Goal: Transaction & Acquisition: Book appointment/travel/reservation

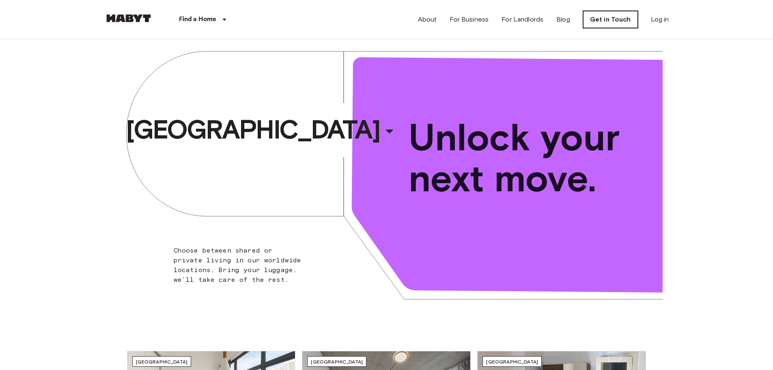
click at [622, 20] on link "Get in Touch" at bounding box center [610, 19] width 55 height 17
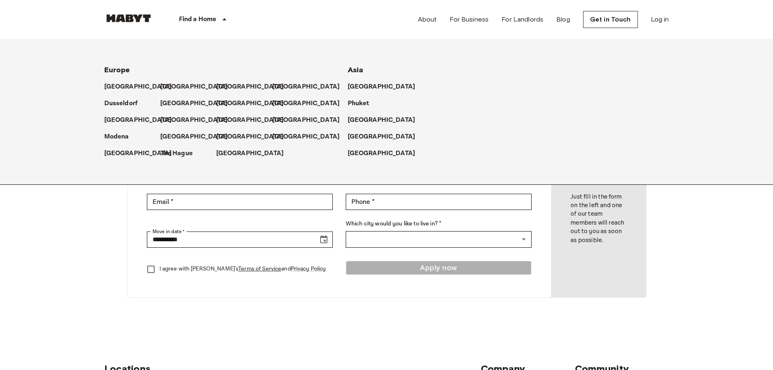
click at [165, 92] on div "[GEOGRAPHIC_DATA]" at bounding box center [188, 100] width 56 height 17
click at [166, 88] on p "[GEOGRAPHIC_DATA]" at bounding box center [196, 87] width 68 height 10
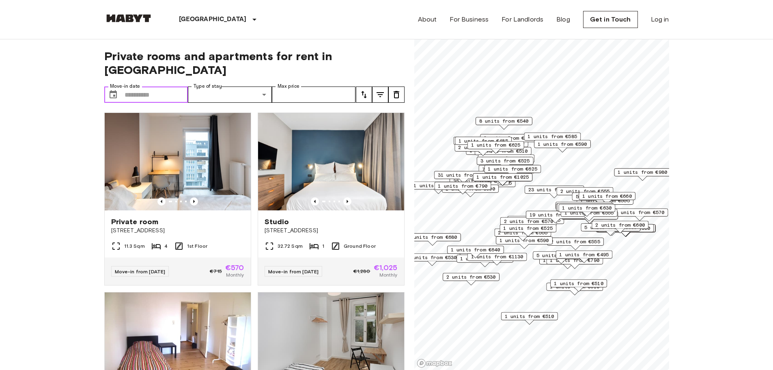
click at [168, 86] on input "Move-in date" at bounding box center [157, 94] width 64 height 16
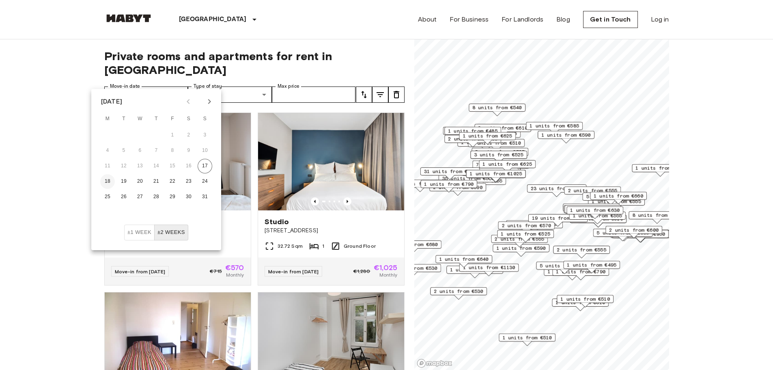
click at [104, 181] on button "18" at bounding box center [107, 181] width 15 height 15
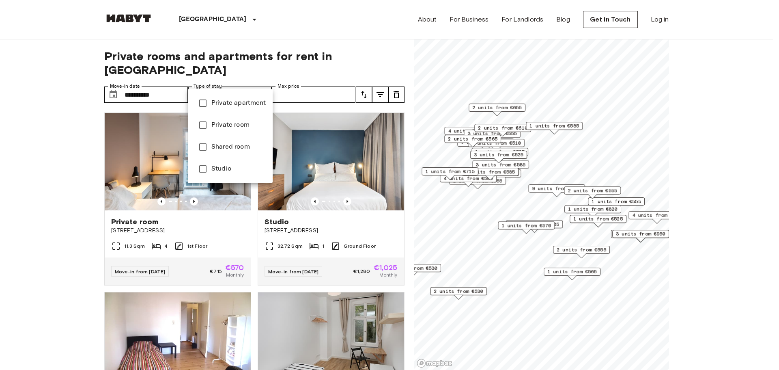
click at [156, 84] on div at bounding box center [389, 185] width 779 height 370
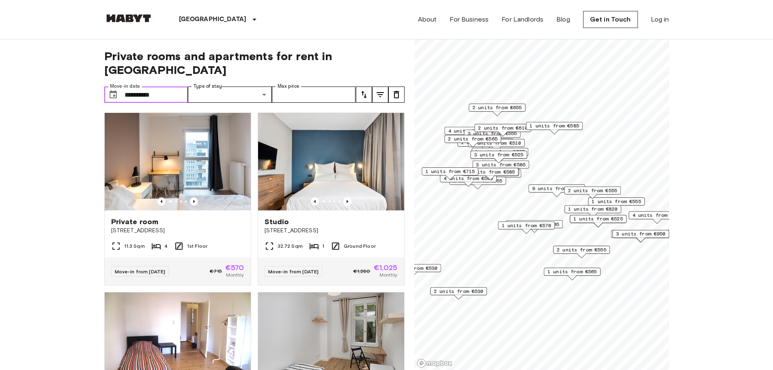
click at [156, 86] on input "**********" at bounding box center [157, 94] width 64 height 16
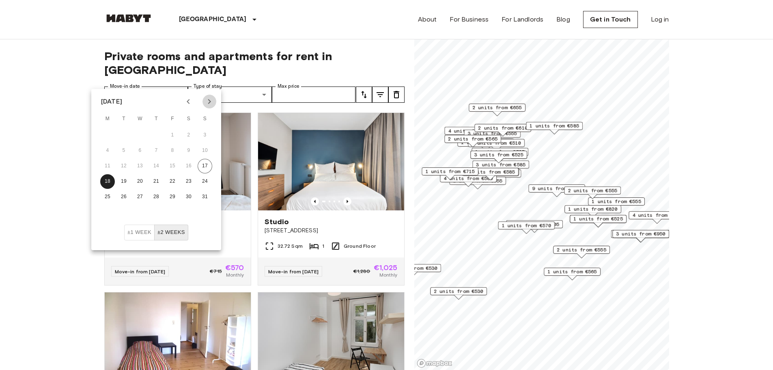
click at [206, 103] on icon "Next month" at bounding box center [209, 102] width 10 height 10
drag, startPoint x: 107, startPoint y: 132, endPoint x: 131, endPoint y: 120, distance: 27.0
click at [107, 133] on button "1" at bounding box center [107, 135] width 15 height 15
type input "**********"
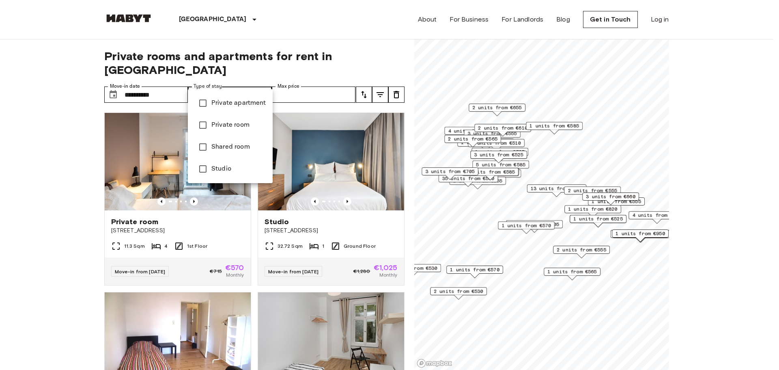
type input "**********"
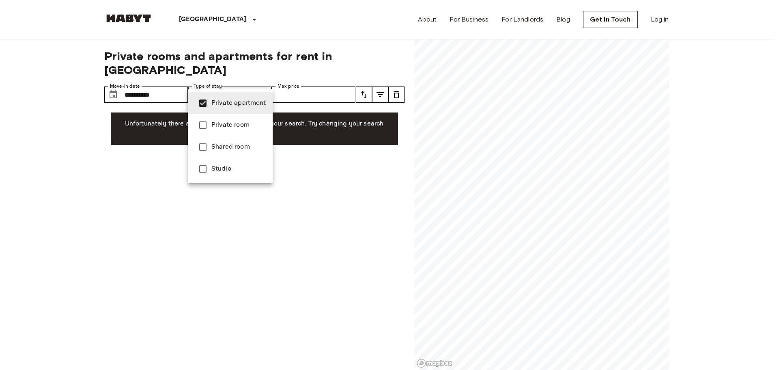
click at [303, 80] on div at bounding box center [389, 185] width 779 height 370
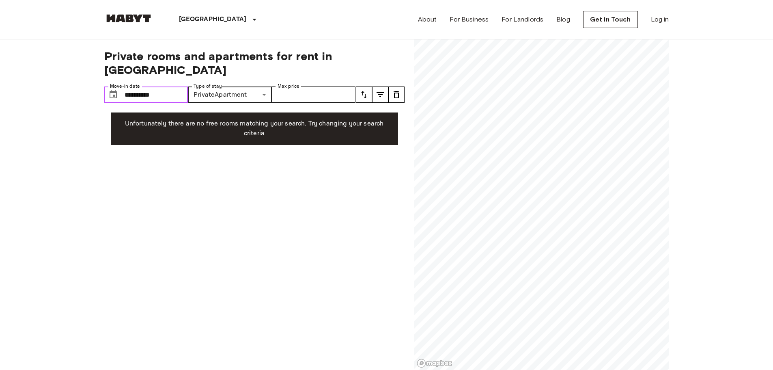
click at [181, 86] on input "**********" at bounding box center [157, 94] width 64 height 16
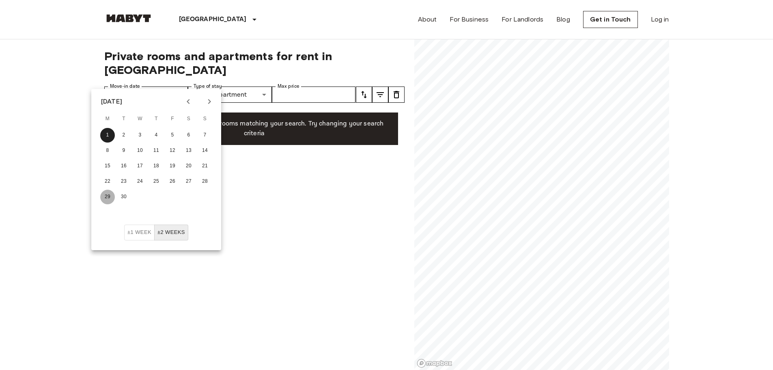
click at [111, 196] on button "29" at bounding box center [107, 196] width 15 height 15
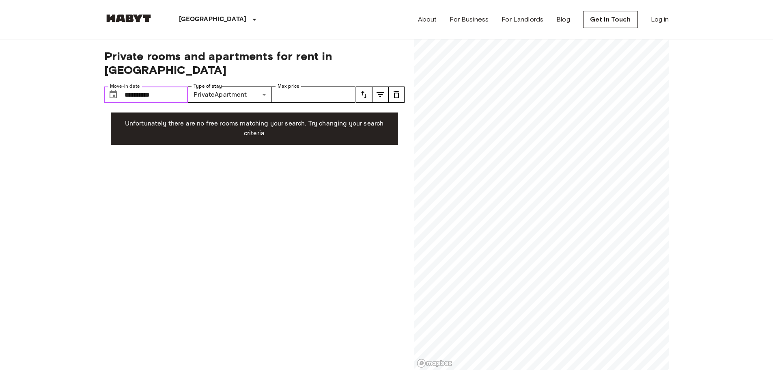
click at [174, 86] on input "**********" at bounding box center [157, 94] width 64 height 16
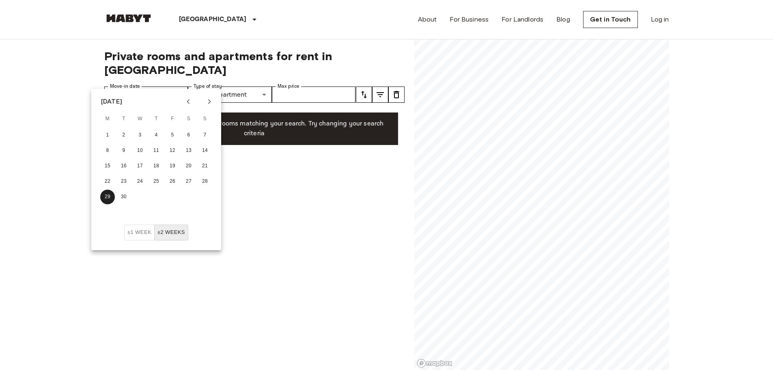
click at [206, 101] on icon "Next month" at bounding box center [209, 102] width 10 height 10
click at [187, 138] on button "1" at bounding box center [188, 135] width 15 height 15
type input "**********"
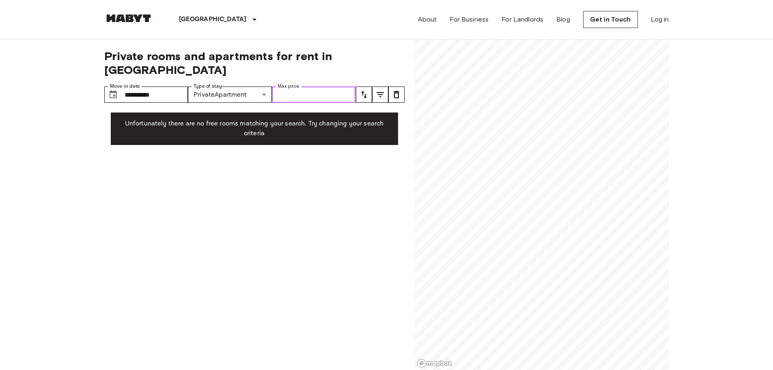
click at [294, 86] on input "Max price" at bounding box center [314, 94] width 84 height 16
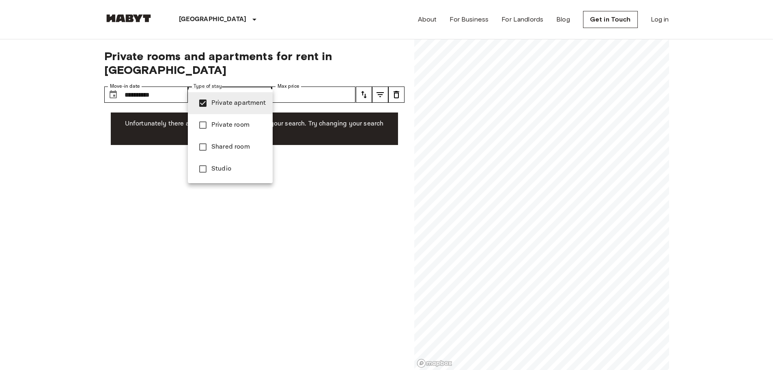
click at [234, 125] on span "Private room" at bounding box center [238, 125] width 55 height 10
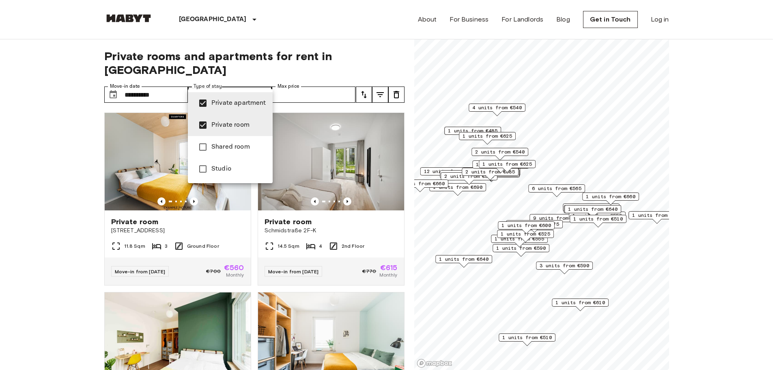
click at [214, 106] on span "Private apartment" at bounding box center [238, 103] width 55 height 10
type input "**********"
click at [160, 81] on div at bounding box center [389, 185] width 779 height 370
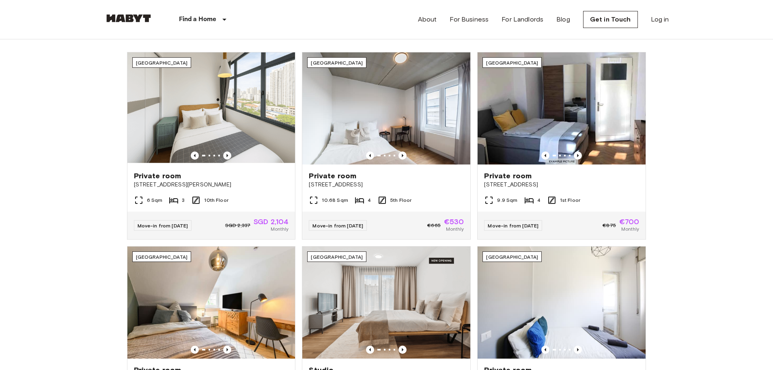
scroll to position [284, 0]
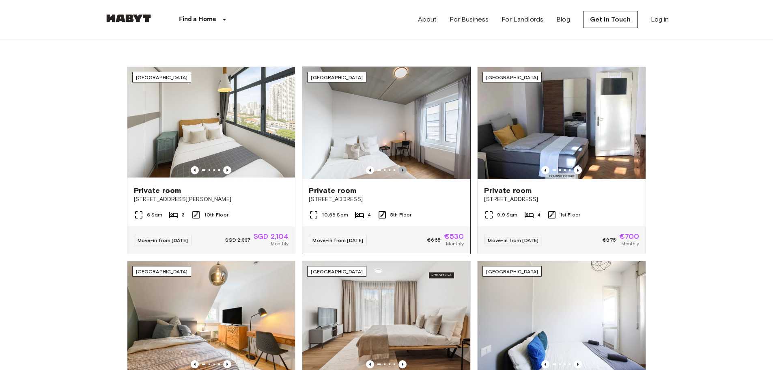
click at [402, 169] on icon "Previous image" at bounding box center [403, 169] width 2 height 3
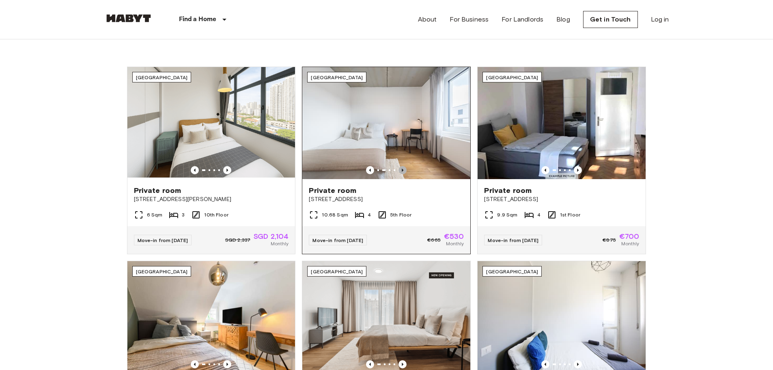
click at [402, 169] on icon "Previous image" at bounding box center [403, 169] width 2 height 3
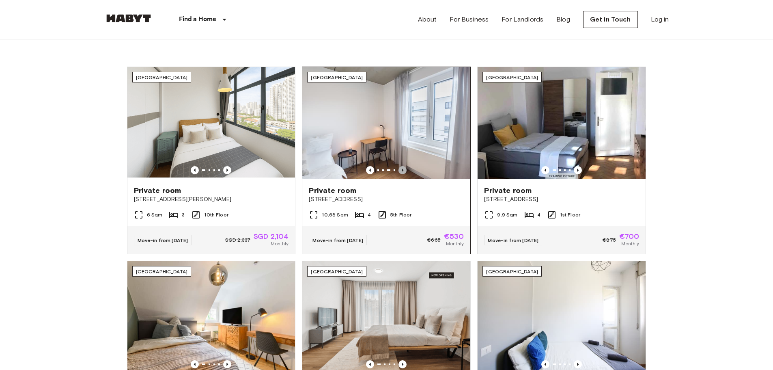
click at [402, 169] on icon "Previous image" at bounding box center [403, 169] width 2 height 3
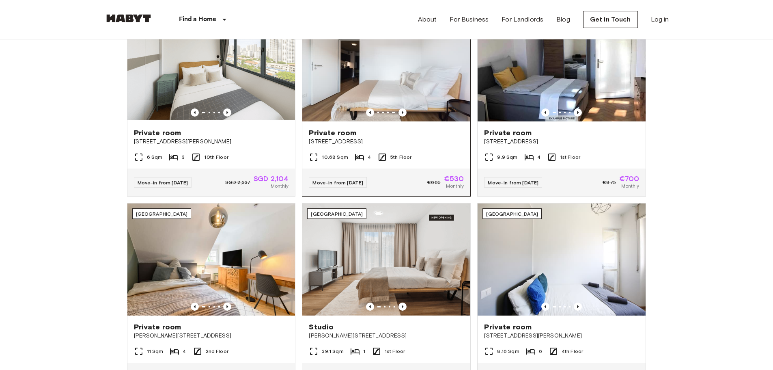
scroll to position [446, 0]
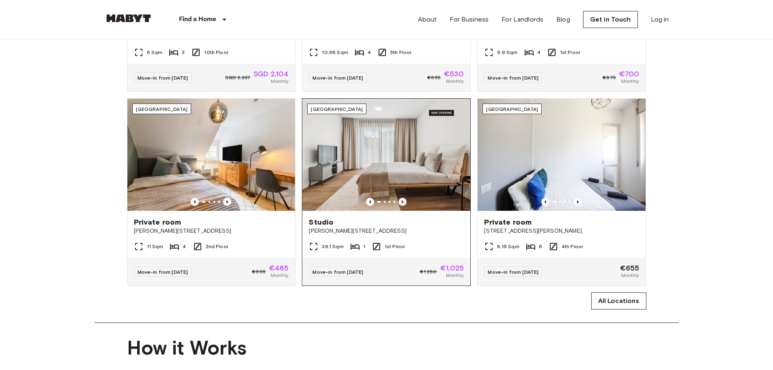
click at [404, 204] on icon "Previous image" at bounding box center [402, 202] width 8 height 8
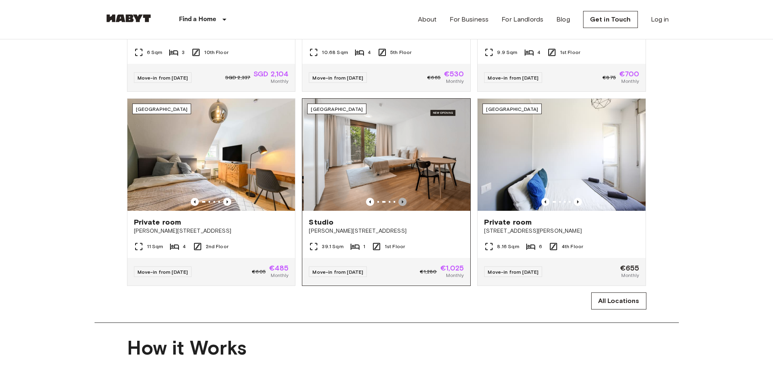
click at [404, 204] on icon "Previous image" at bounding box center [402, 202] width 8 height 8
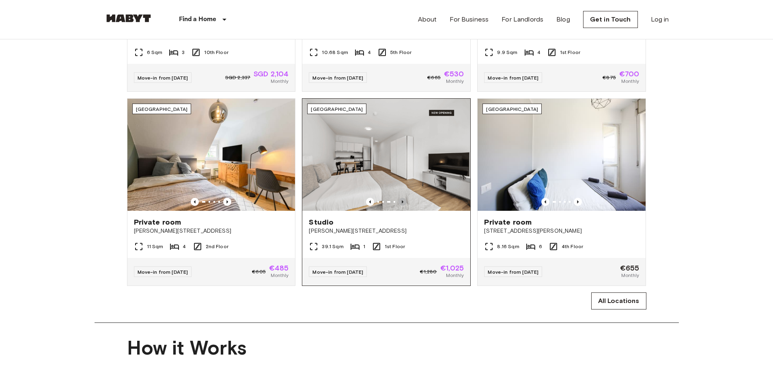
click at [404, 204] on icon "Previous image" at bounding box center [402, 202] width 8 height 8
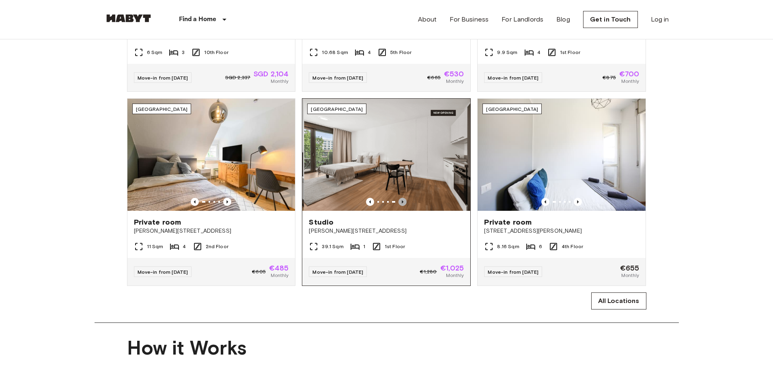
click at [404, 204] on icon "Previous image" at bounding box center [402, 202] width 8 height 8
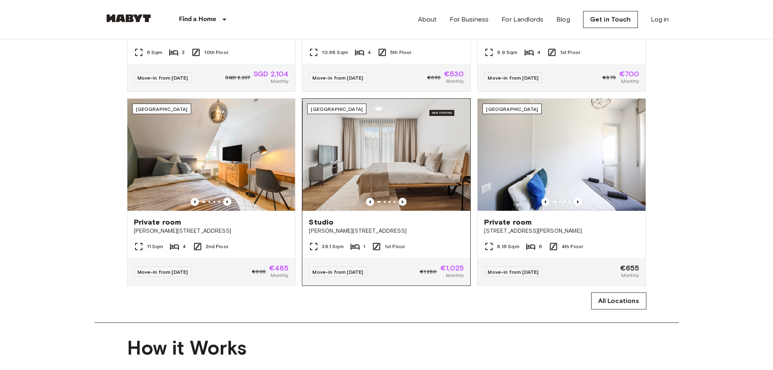
click at [404, 204] on icon "Previous image" at bounding box center [402, 202] width 8 height 8
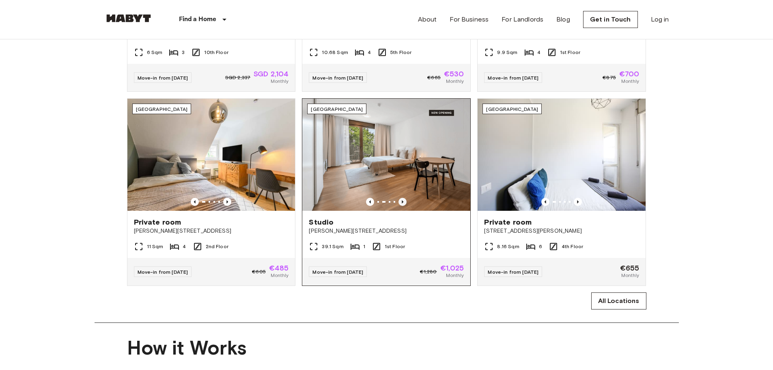
click at [404, 204] on icon "Previous image" at bounding box center [402, 202] width 8 height 8
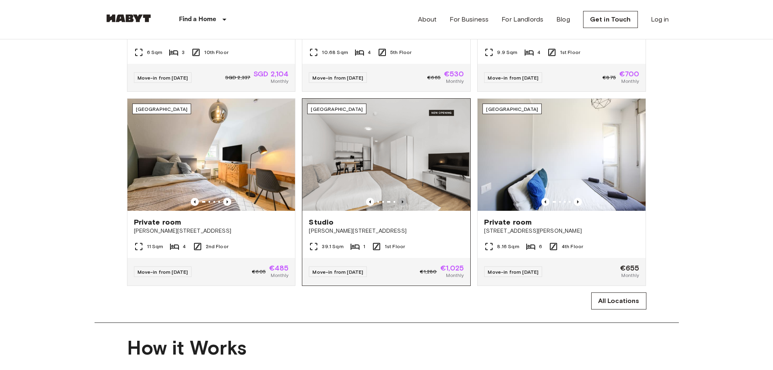
click at [404, 206] on icon "Previous image" at bounding box center [402, 202] width 8 height 8
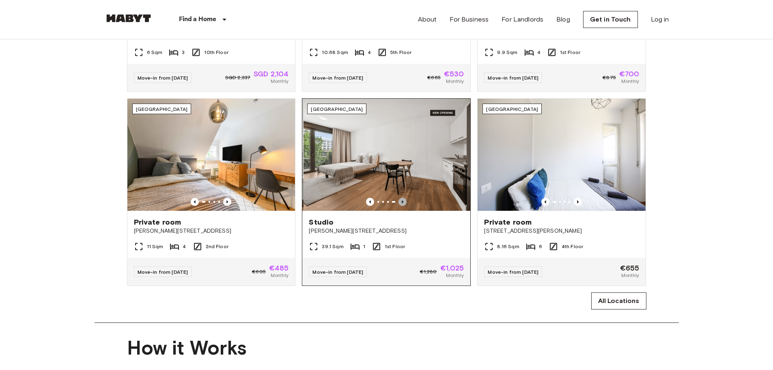
click at [404, 206] on icon "Previous image" at bounding box center [402, 202] width 8 height 8
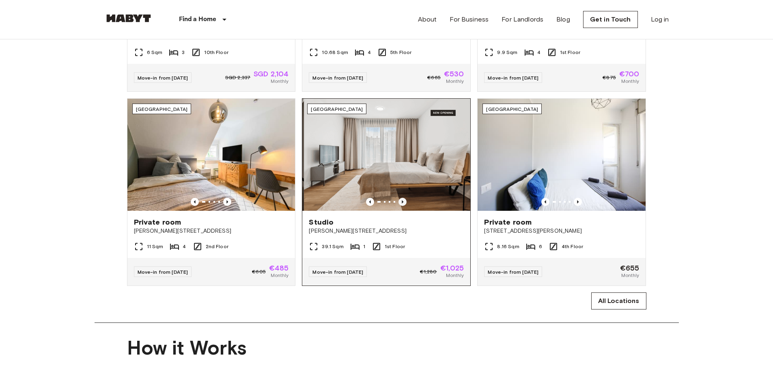
click at [404, 206] on icon "Previous image" at bounding box center [402, 202] width 8 height 8
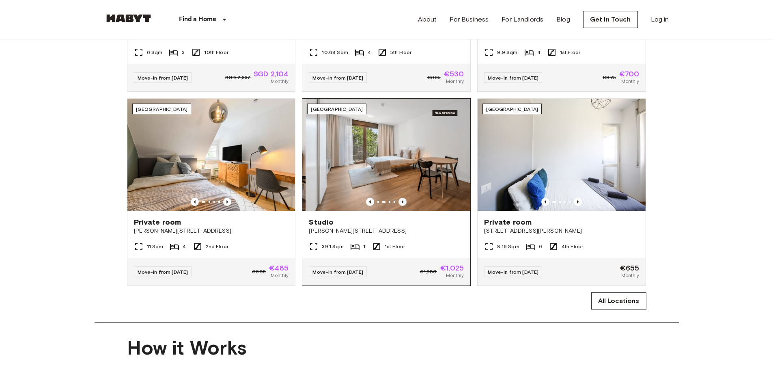
click at [404, 206] on icon "Previous image" at bounding box center [402, 202] width 8 height 8
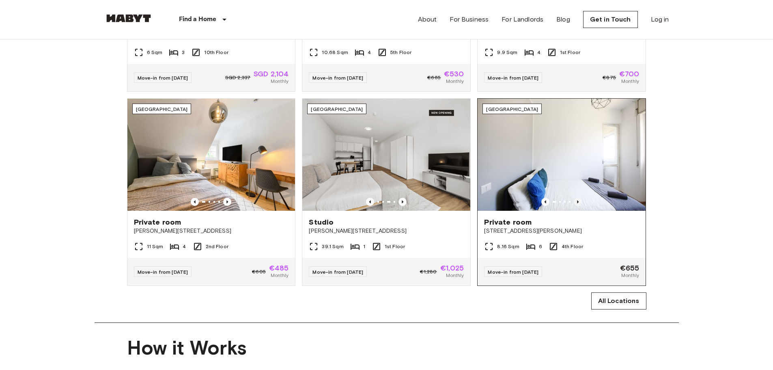
click at [577, 203] on icon "Previous image" at bounding box center [578, 201] width 2 height 3
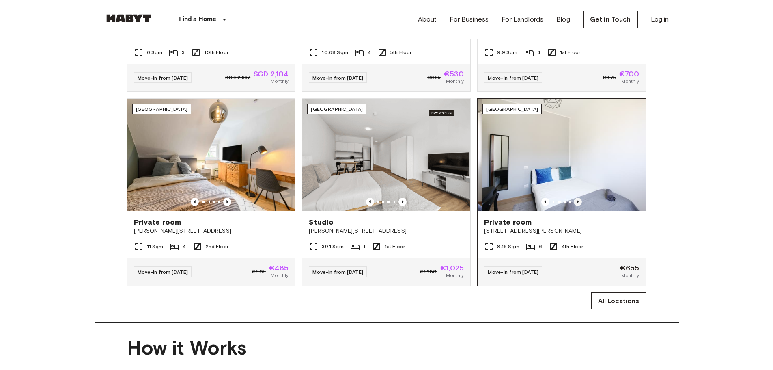
click at [577, 203] on icon "Previous image" at bounding box center [578, 201] width 2 height 3
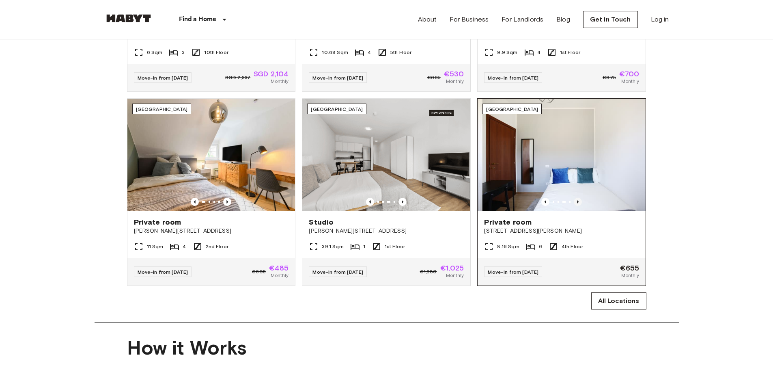
click at [577, 203] on icon "Previous image" at bounding box center [578, 201] width 2 height 3
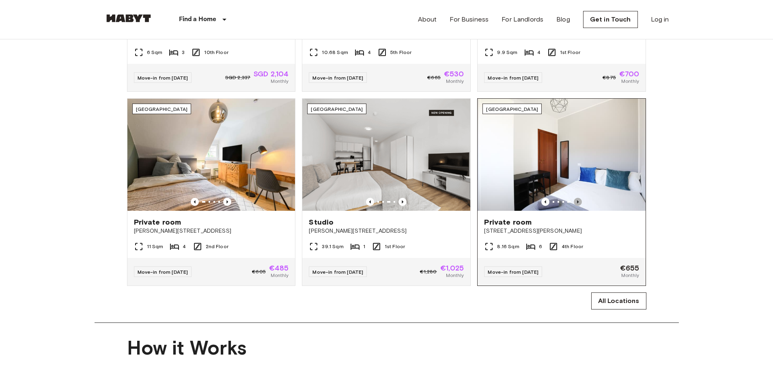
click at [577, 203] on icon "Previous image" at bounding box center [578, 201] width 2 height 3
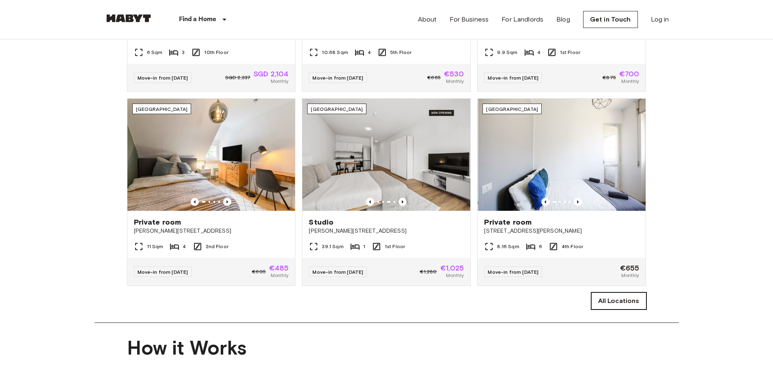
click at [607, 309] on link "All Locations" at bounding box center [618, 300] width 55 height 17
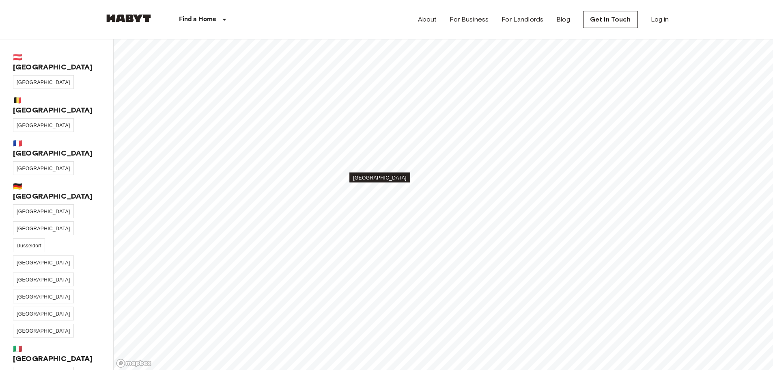
click at [383, 175] on span "[GEOGRAPHIC_DATA]" at bounding box center [380, 178] width 54 height 6
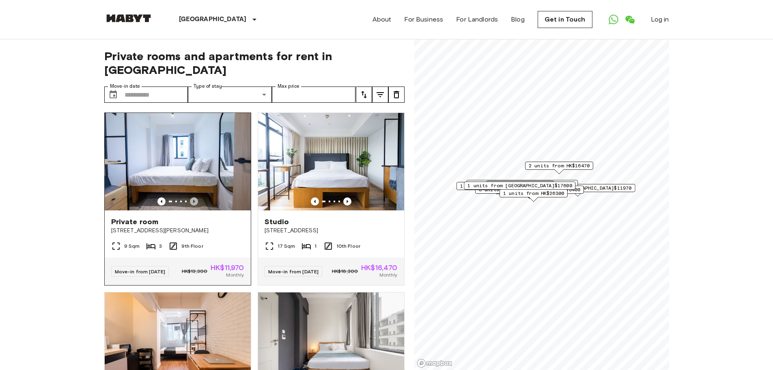
click at [195, 197] on icon "Previous image" at bounding box center [194, 201] width 8 height 8
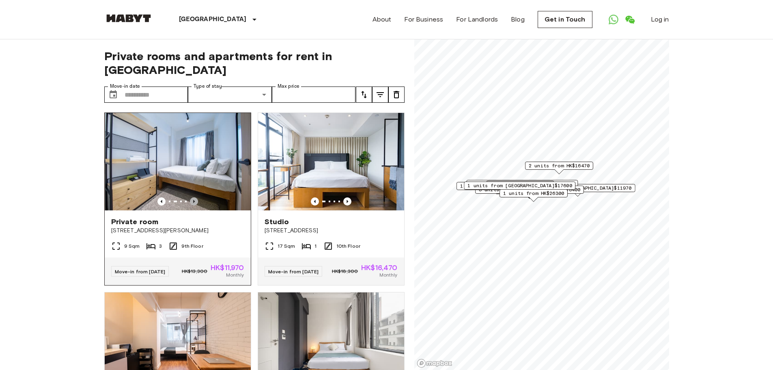
click at [195, 197] on icon "Previous image" at bounding box center [194, 201] width 8 height 8
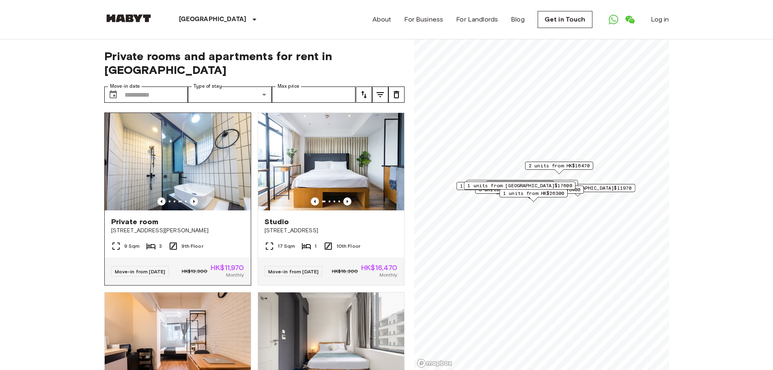
click at [195, 197] on icon "Previous image" at bounding box center [194, 201] width 8 height 8
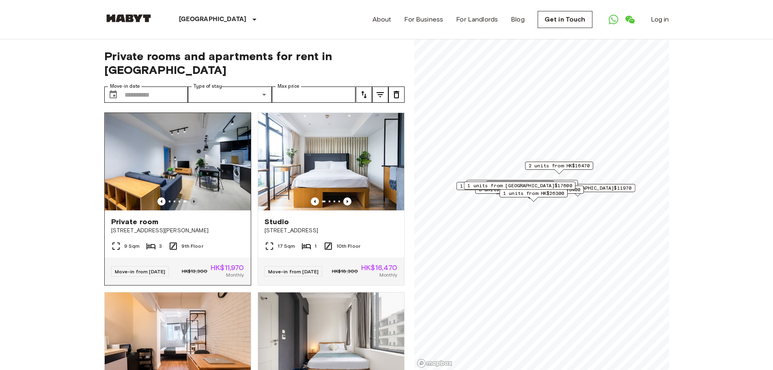
click at [195, 197] on icon "Previous image" at bounding box center [194, 201] width 8 height 8
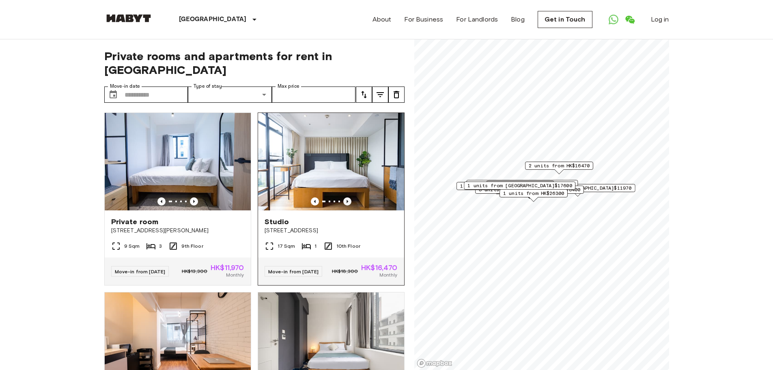
click at [346, 200] on icon "Previous image" at bounding box center [347, 201] width 2 height 3
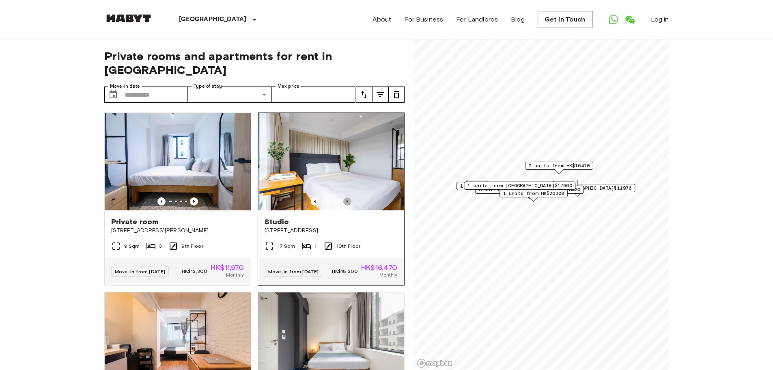
click at [346, 200] on icon "Previous image" at bounding box center [347, 201] width 2 height 3
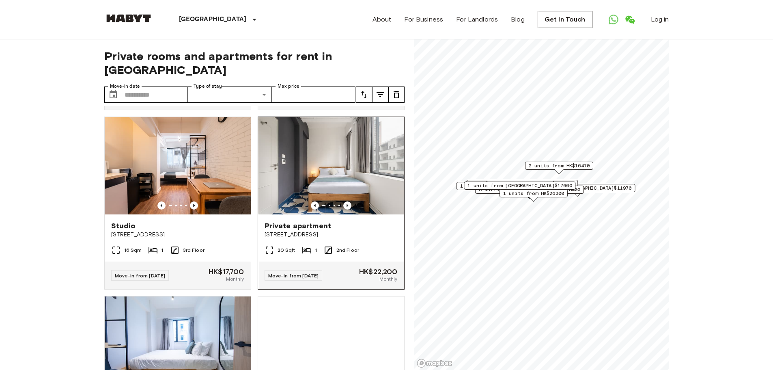
scroll to position [203, 0]
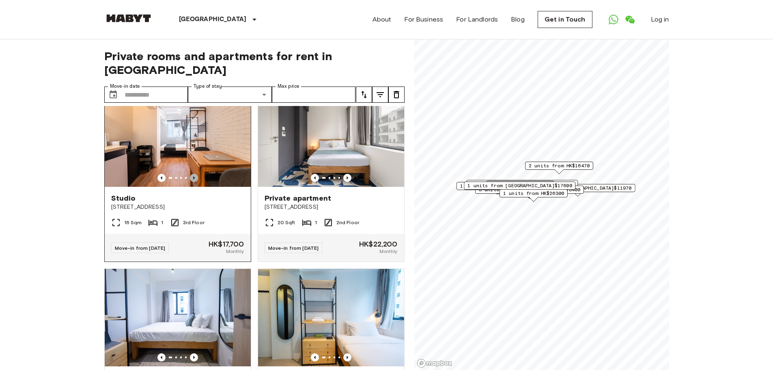
click at [194, 174] on icon "Previous image" at bounding box center [194, 178] width 8 height 8
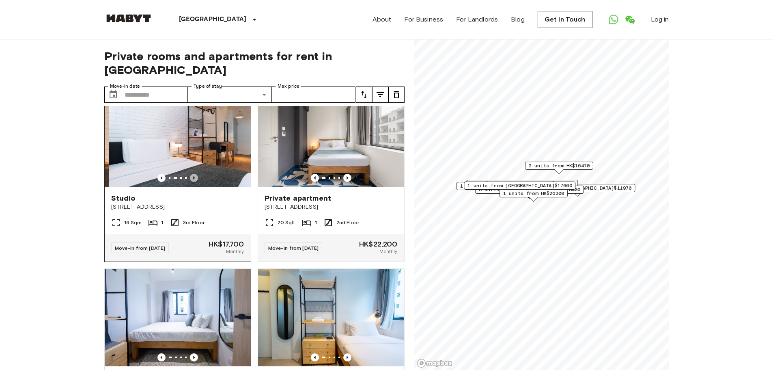
click at [195, 174] on icon "Previous image" at bounding box center [194, 178] width 8 height 8
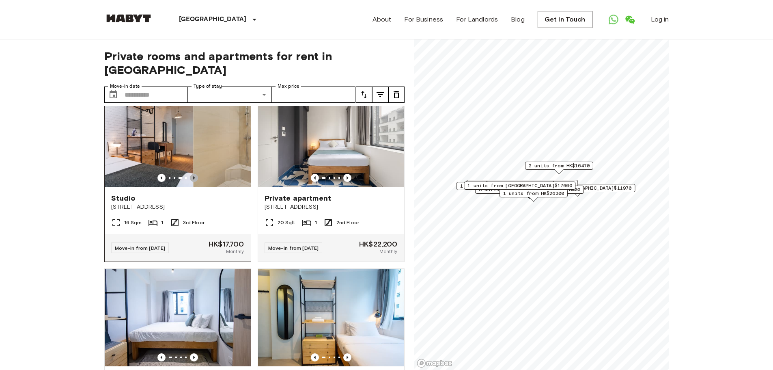
click at [195, 174] on icon "Previous image" at bounding box center [194, 178] width 8 height 8
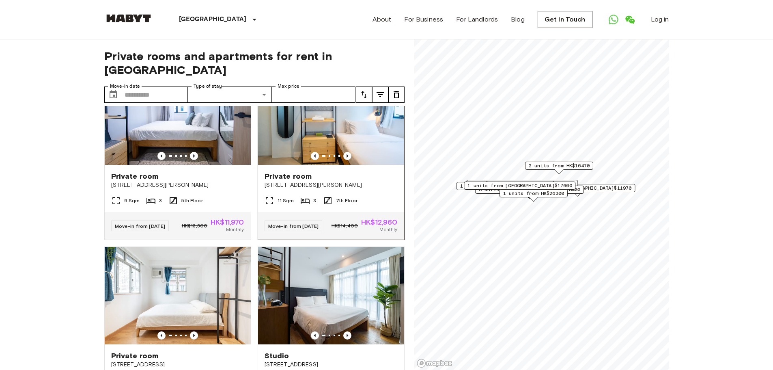
scroll to position [406, 0]
